Goal: Task Accomplishment & Management: Use online tool/utility

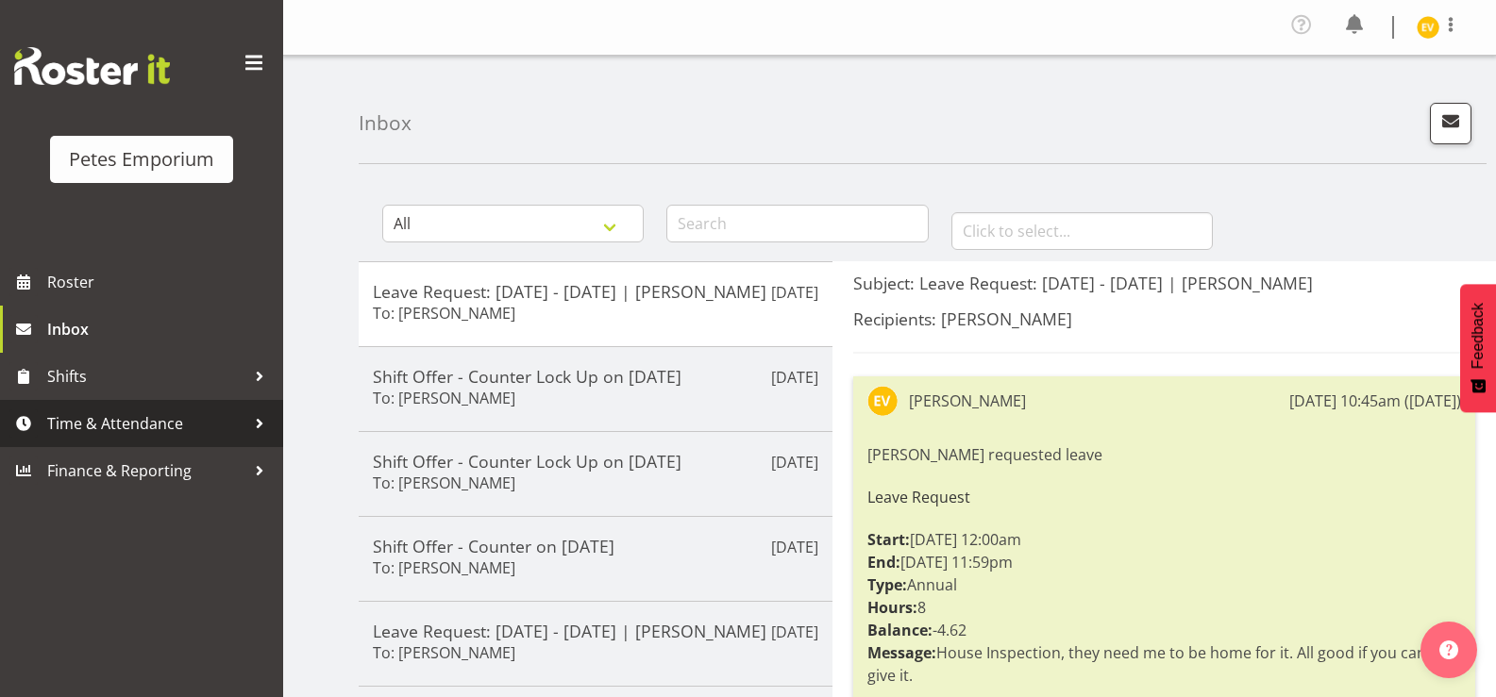
click at [133, 425] on span "Time & Attendance" at bounding box center [146, 424] width 198 height 28
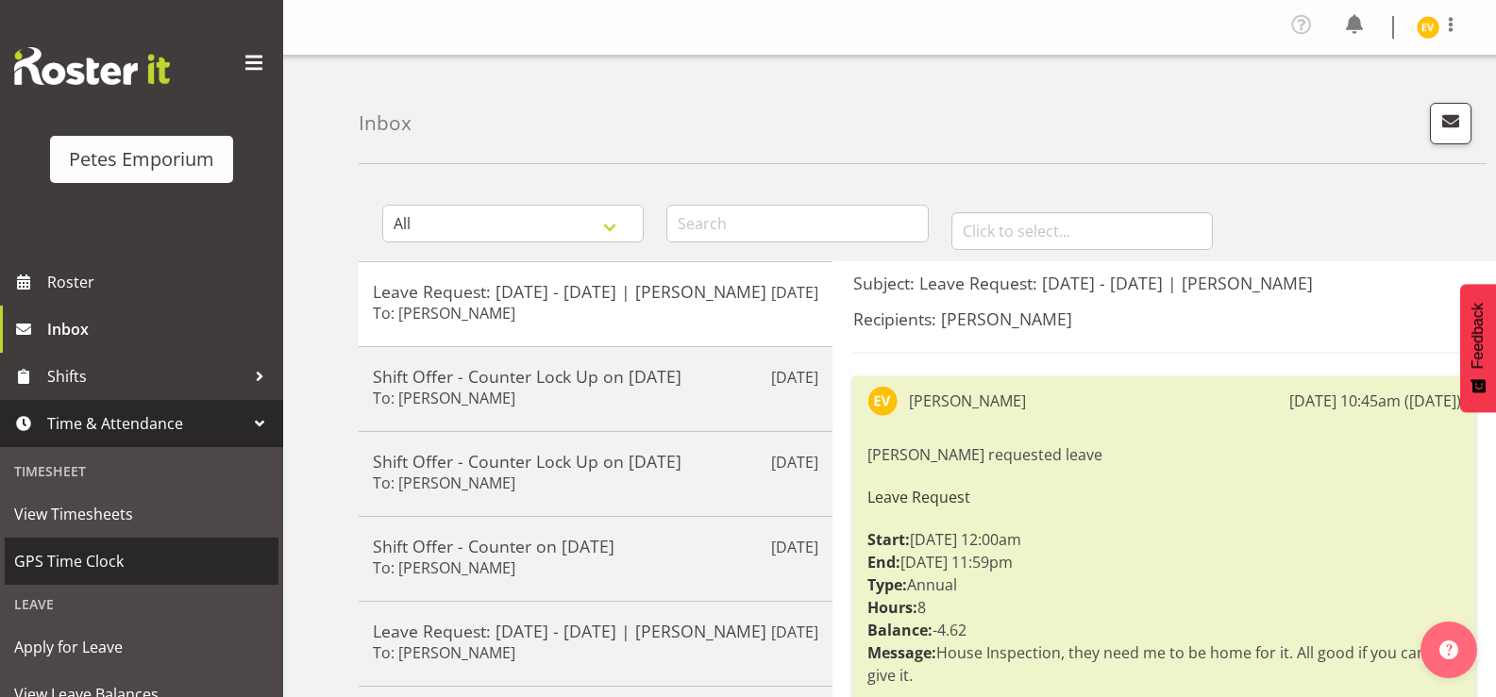
click at [129, 562] on span "GPS Time Clock" at bounding box center [141, 561] width 255 height 28
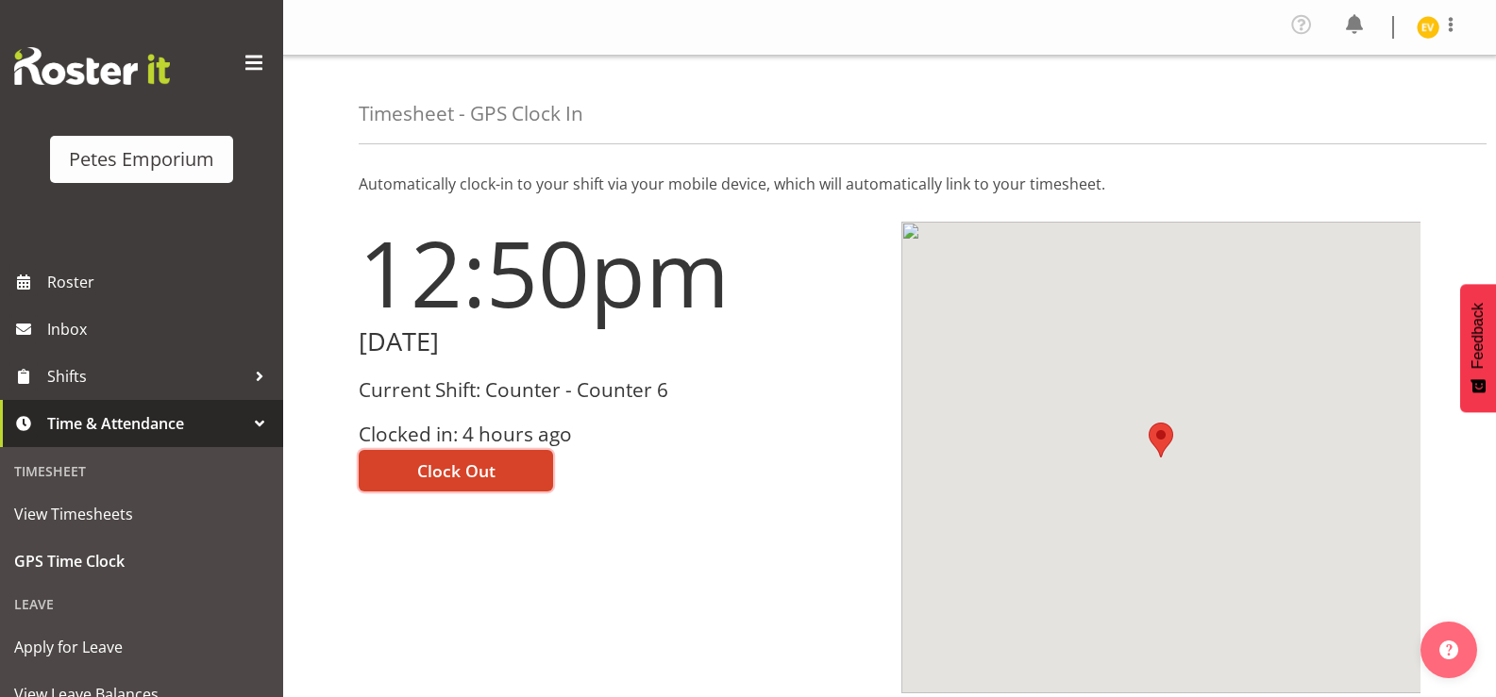
click at [480, 477] on span "Clock Out" at bounding box center [456, 471] width 78 height 25
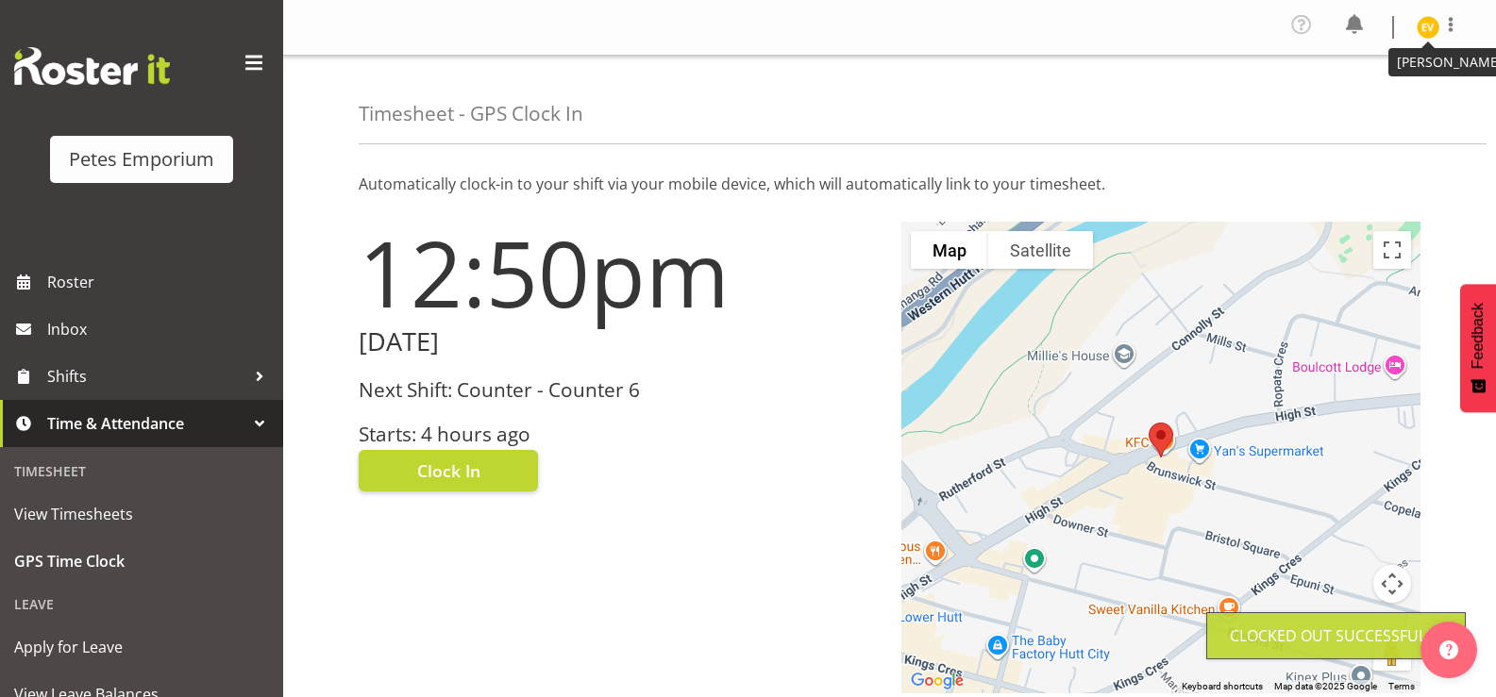
click at [1430, 26] on img at bounding box center [1428, 27] width 23 height 23
click at [1393, 107] on link "Log Out" at bounding box center [1371, 104] width 181 height 34
